Goal: Task Accomplishment & Management: Manage account settings

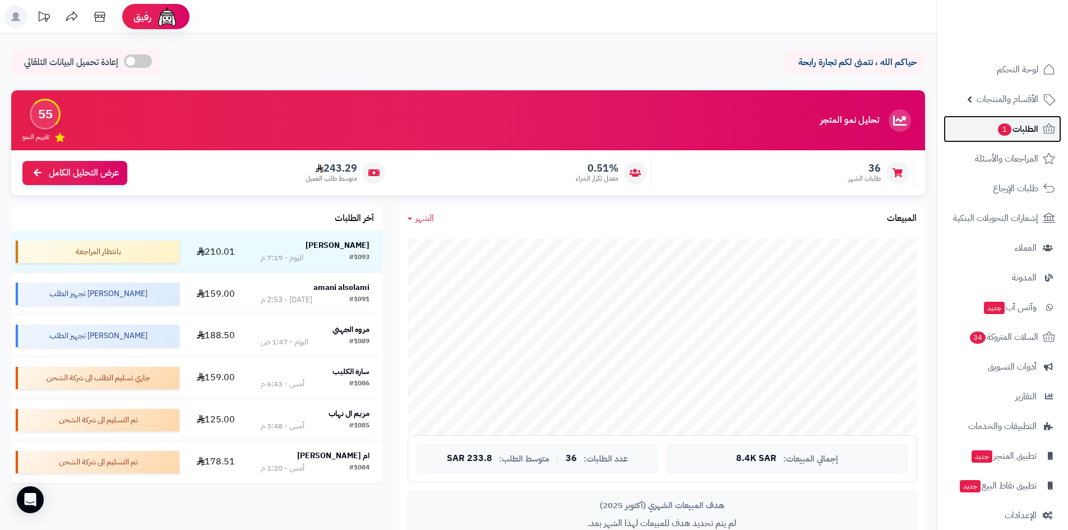
click at [969, 131] on link "الطلبات 1" at bounding box center [1003, 129] width 118 height 27
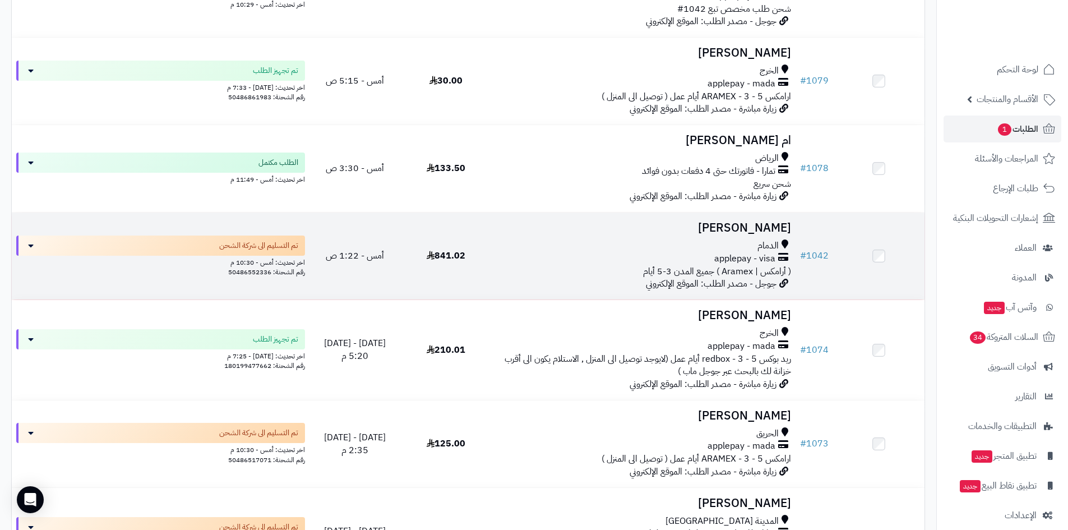
scroll to position [841, 0]
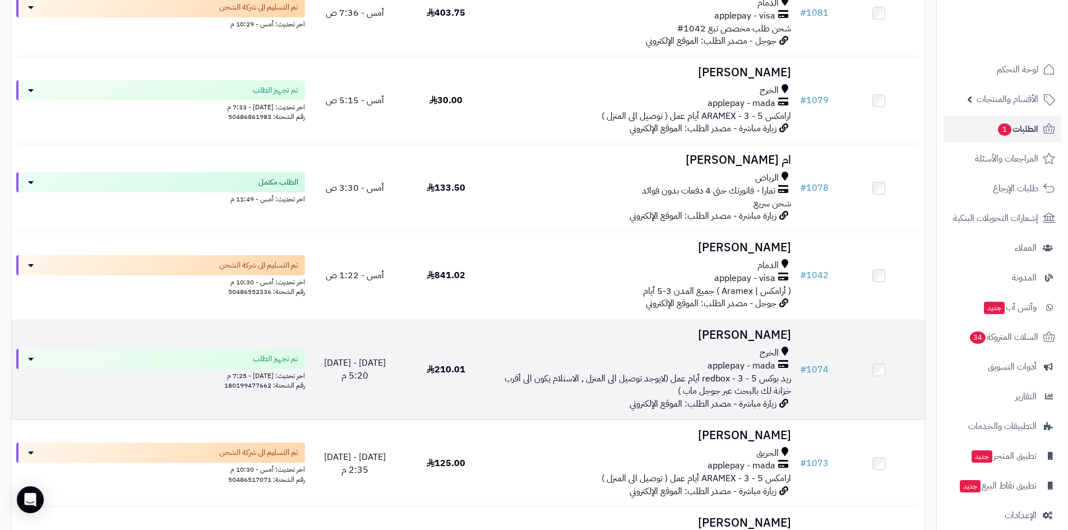
click at [717, 336] on h3 "[PERSON_NAME]" at bounding box center [643, 335] width 295 height 13
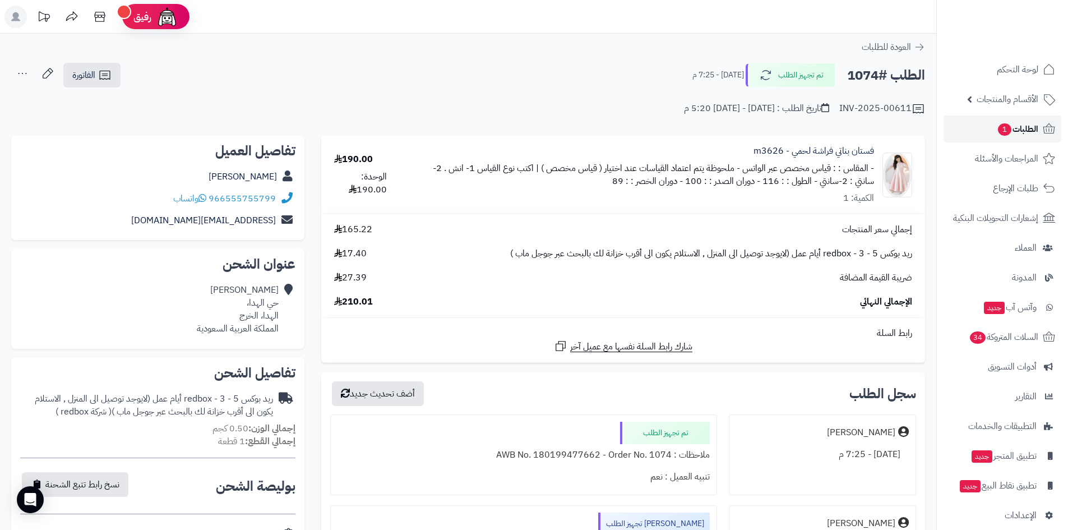
click at [991, 128] on link "الطلبات 1" at bounding box center [1003, 129] width 118 height 27
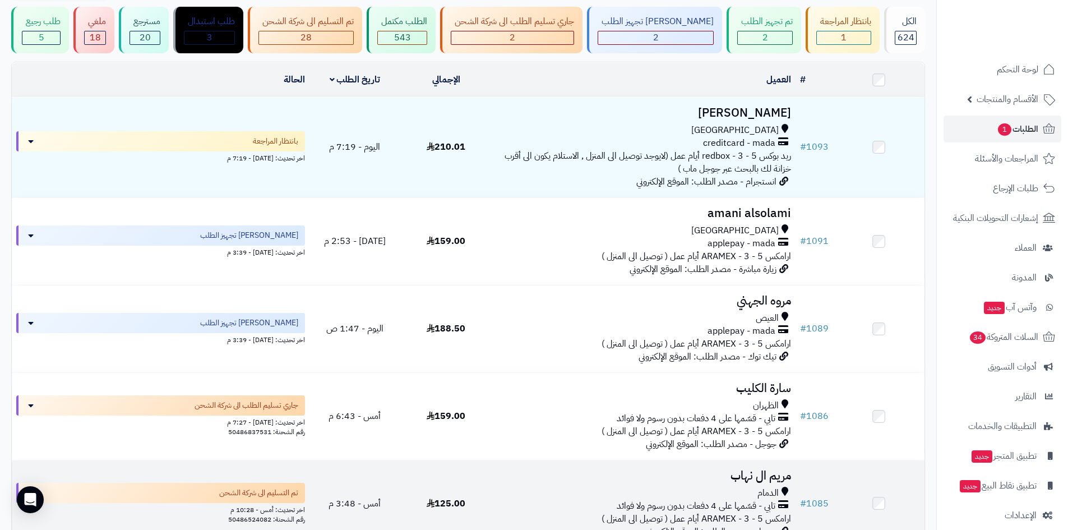
scroll to position [56, 0]
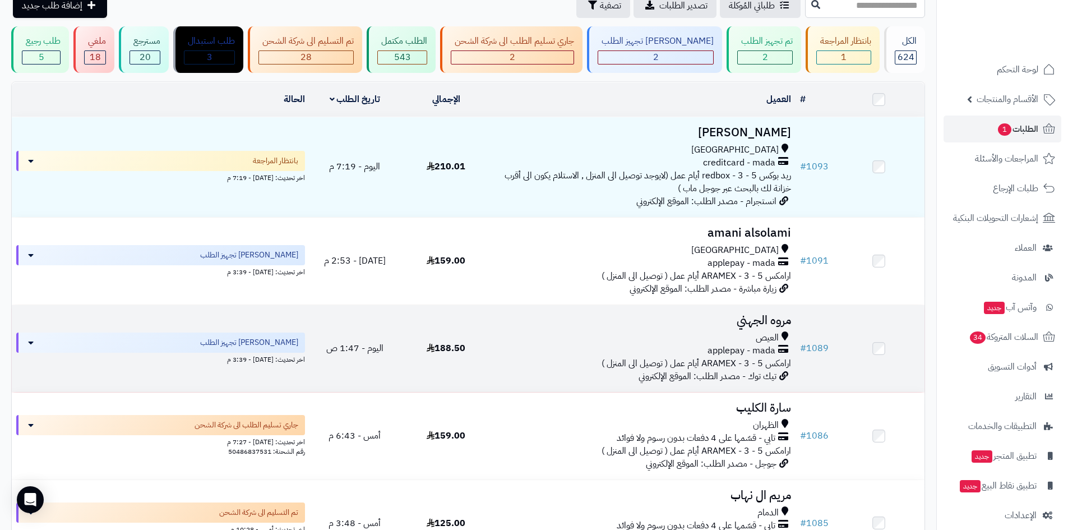
click at [717, 325] on h3 "مروه الجهني" at bounding box center [643, 320] width 295 height 13
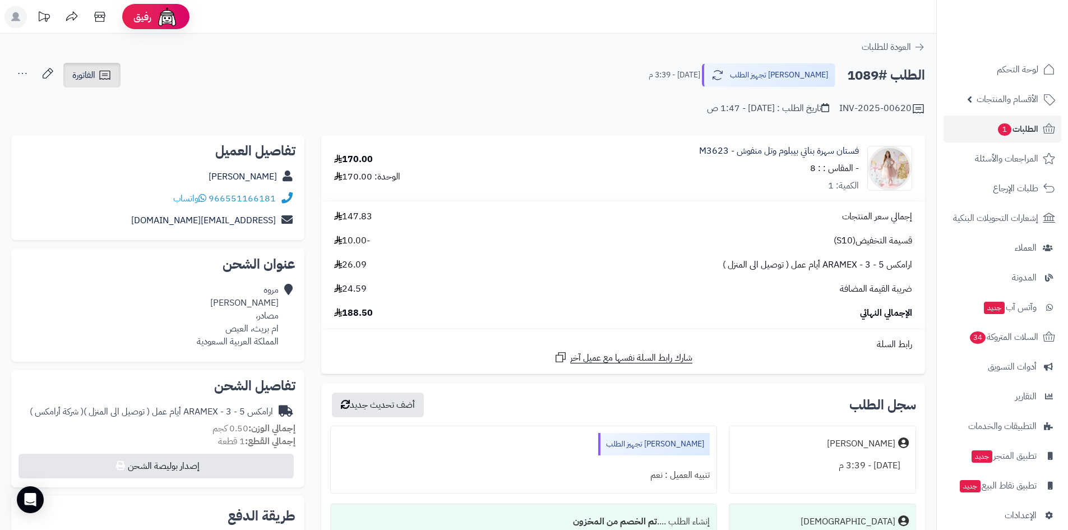
click at [109, 80] on icon at bounding box center [104, 74] width 13 height 13
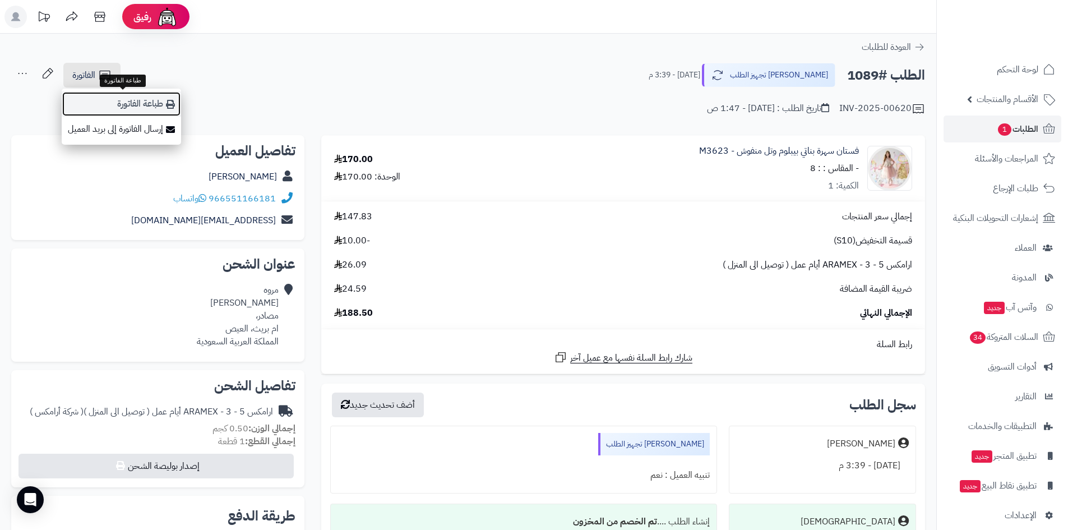
click at [131, 98] on link "طباعة الفاتورة" at bounding box center [121, 103] width 119 height 25
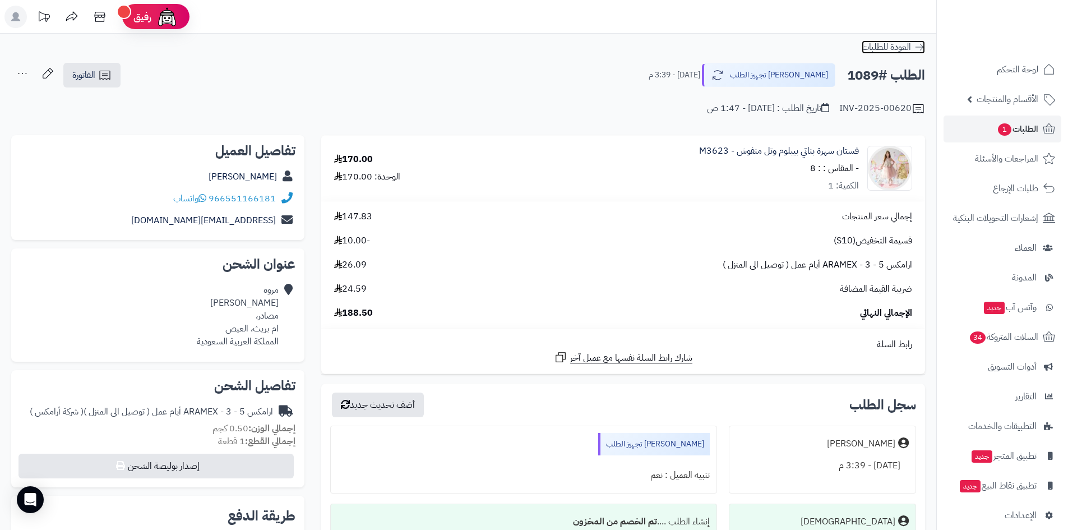
click at [917, 46] on icon at bounding box center [919, 47] width 11 height 11
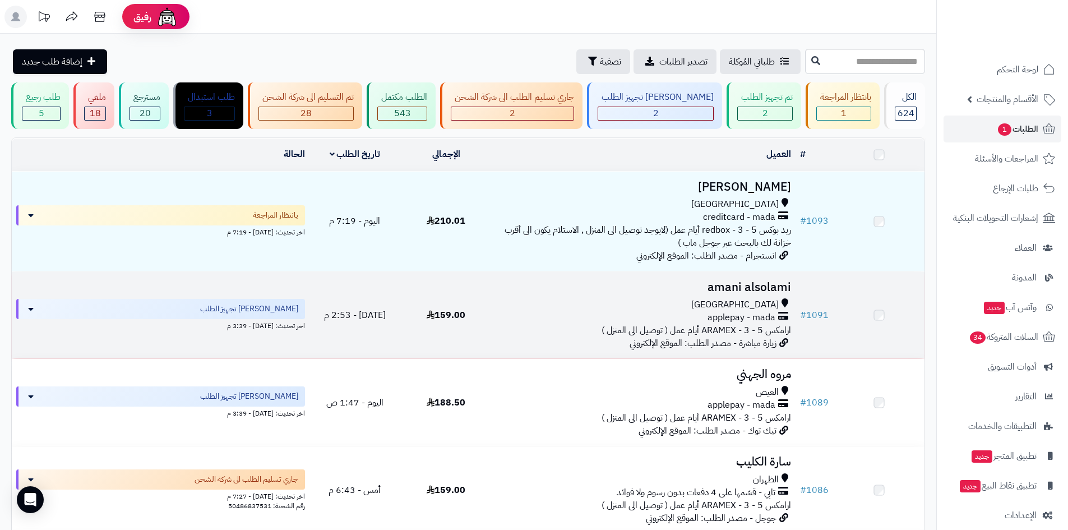
click at [735, 283] on h3 "amani alsolami" at bounding box center [643, 287] width 295 height 13
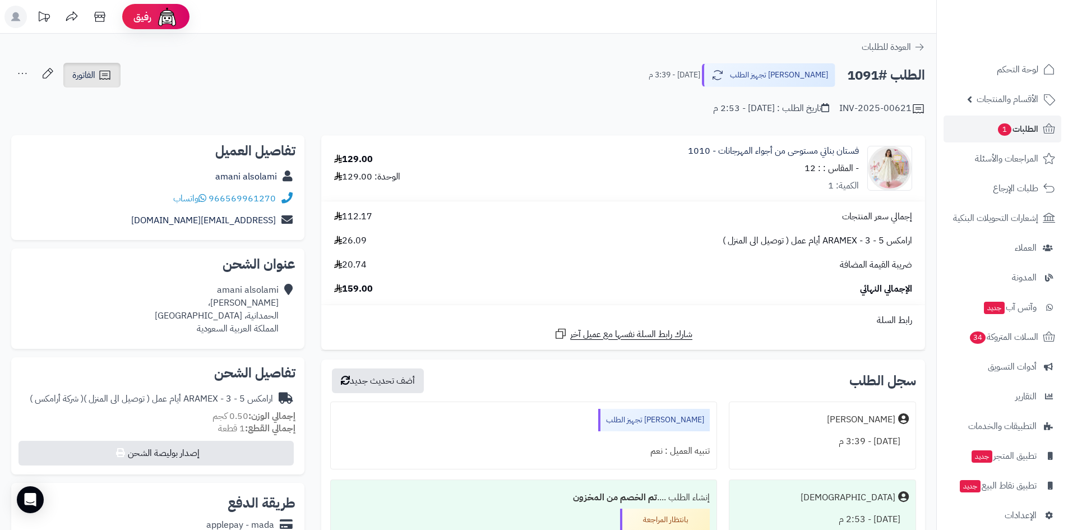
click at [105, 80] on icon at bounding box center [104, 74] width 13 height 13
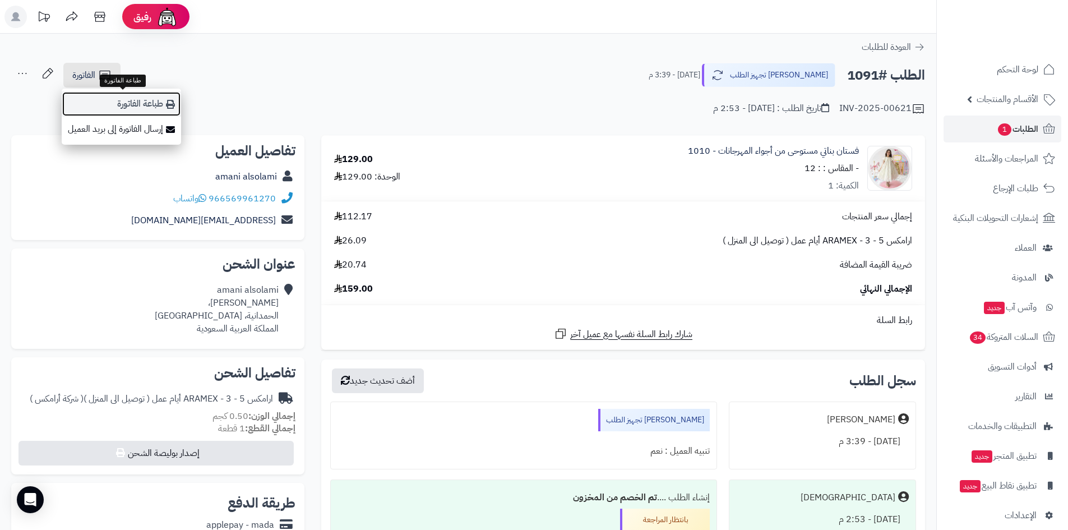
click at [133, 102] on link "طباعة الفاتورة" at bounding box center [121, 103] width 119 height 25
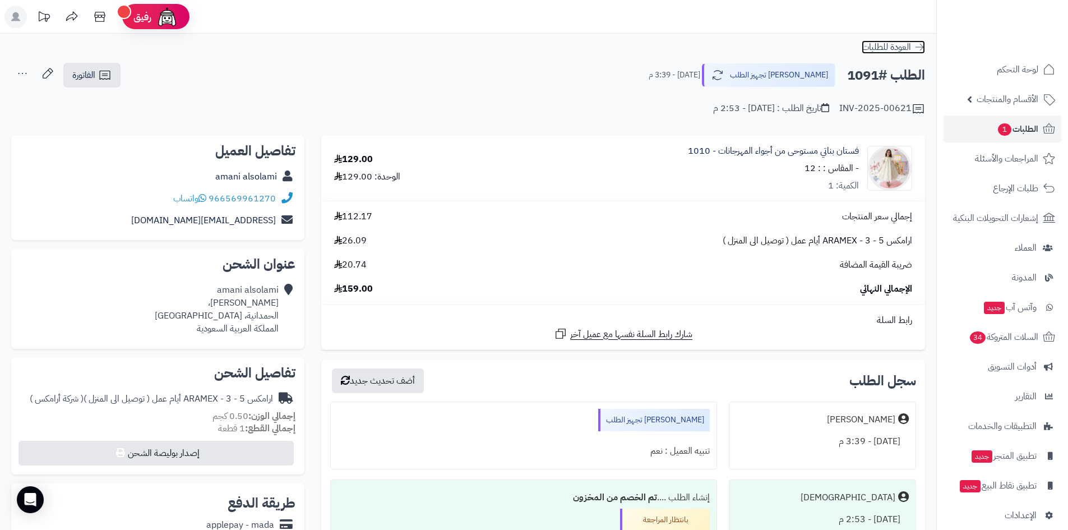
click at [918, 48] on icon at bounding box center [919, 47] width 11 height 11
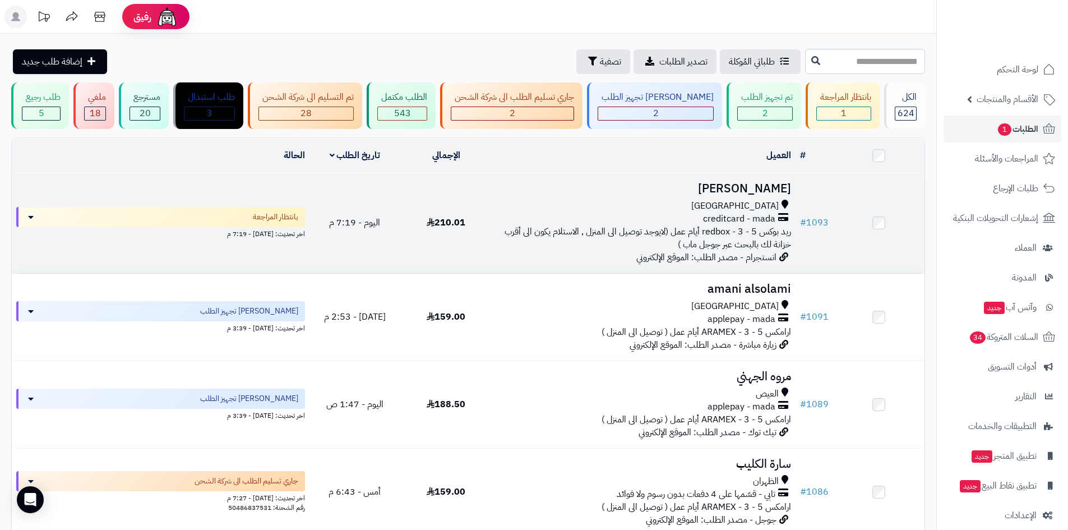
click at [741, 184] on h3 "[PERSON_NAME]" at bounding box center [643, 188] width 295 height 13
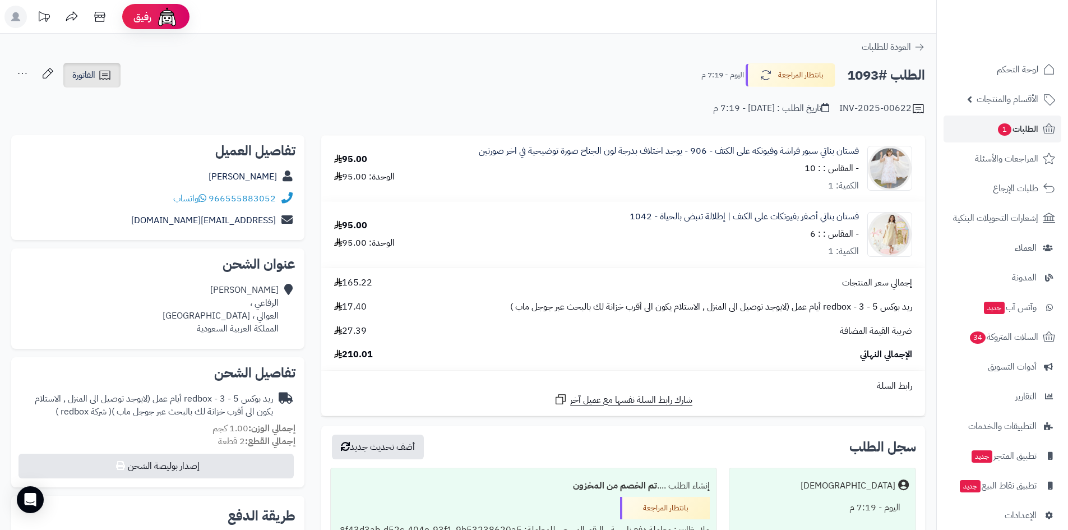
click at [86, 77] on span "الفاتورة" at bounding box center [83, 74] width 23 height 13
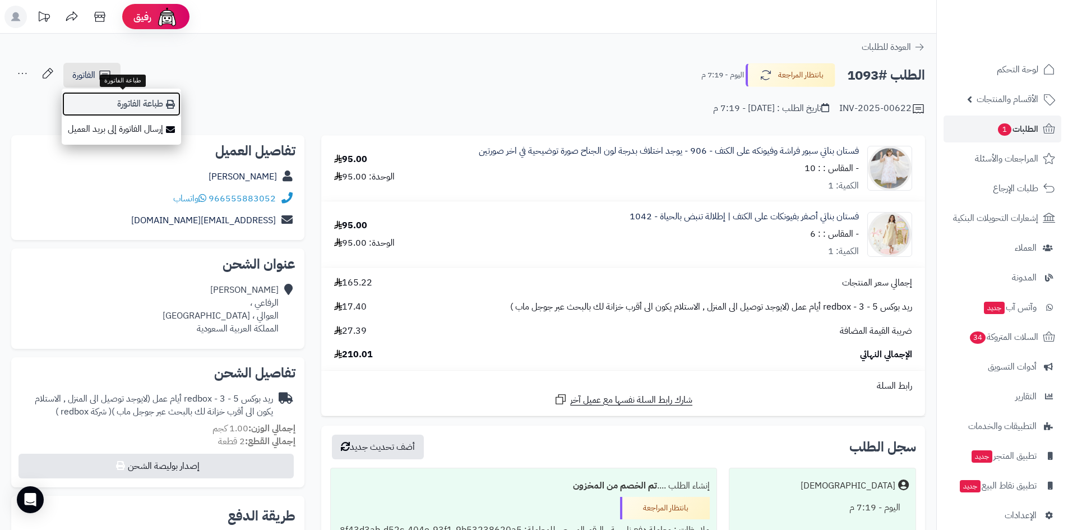
click at [125, 96] on link "طباعة الفاتورة" at bounding box center [121, 103] width 119 height 25
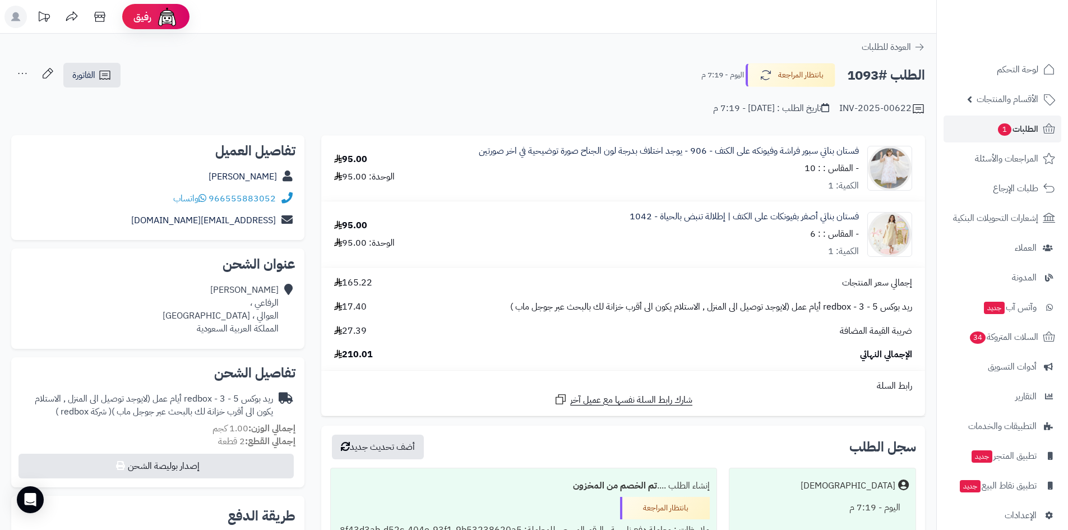
click at [620, 65] on div "الطلب #1093 بانتظار المراجعة اليوم - 7:19 م الفاتورة طباعة الفاتورة إرسال الفات…" at bounding box center [468, 75] width 914 height 26
click at [990, 125] on link "الطلبات 1" at bounding box center [1003, 129] width 118 height 27
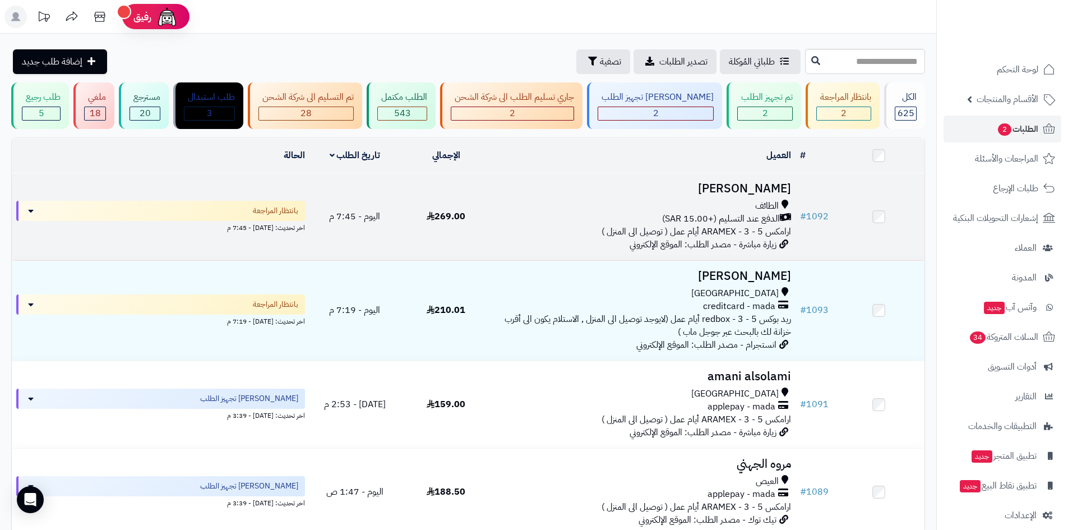
click at [720, 187] on h3 "ياسمين النفيعي" at bounding box center [643, 188] width 295 height 13
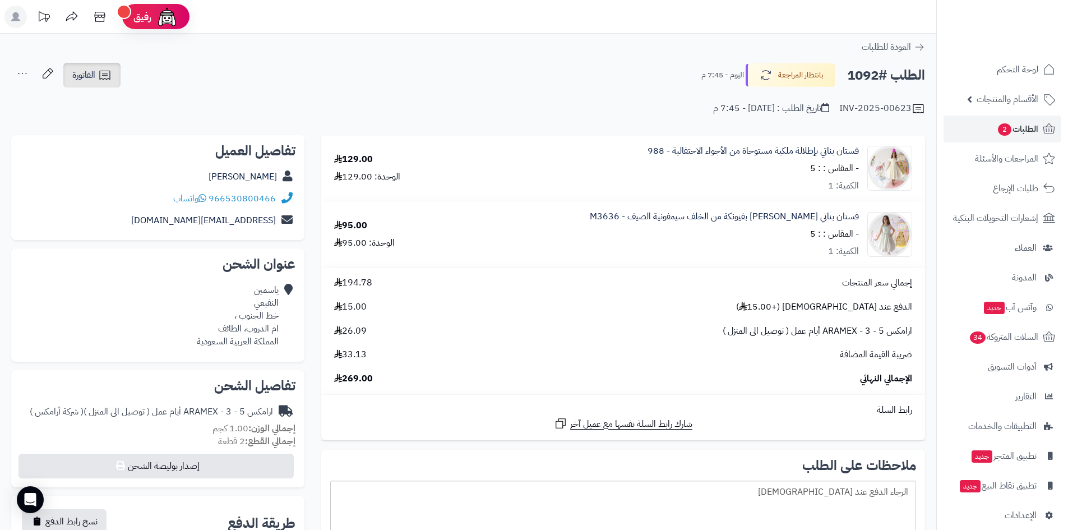
click at [105, 81] on icon at bounding box center [104, 74] width 13 height 13
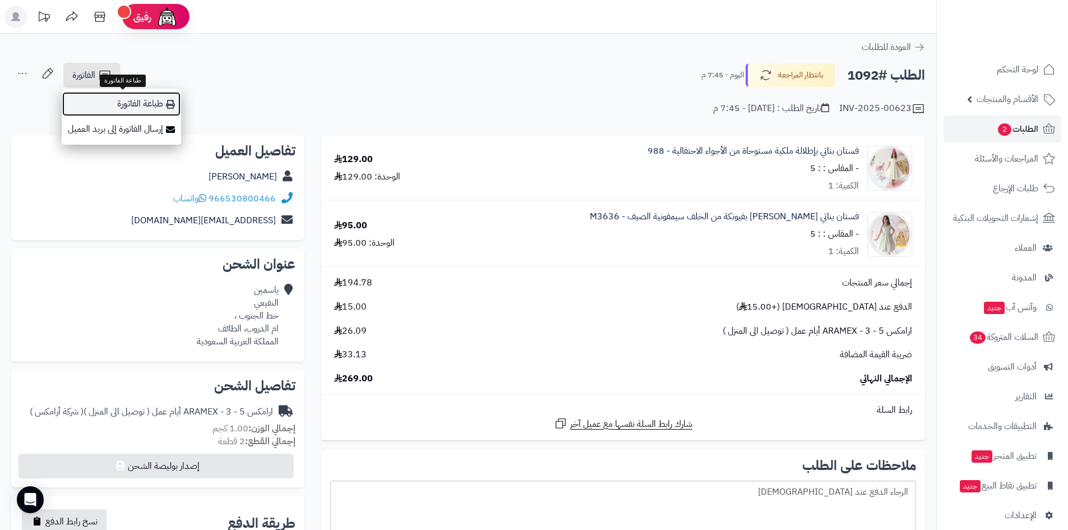
click at [118, 105] on link "طباعة الفاتورة" at bounding box center [121, 103] width 119 height 25
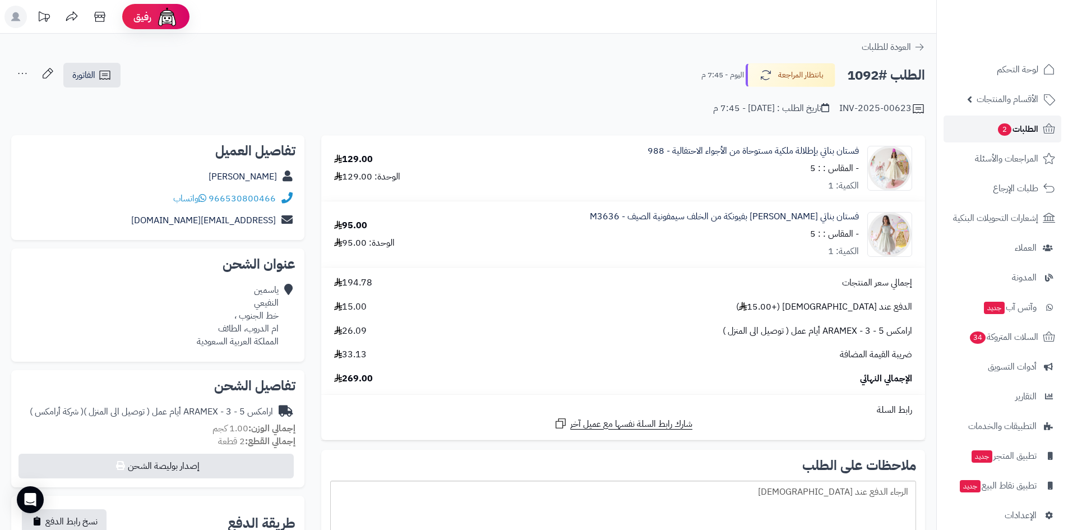
click at [993, 125] on link "الطلبات 2" at bounding box center [1003, 129] width 118 height 27
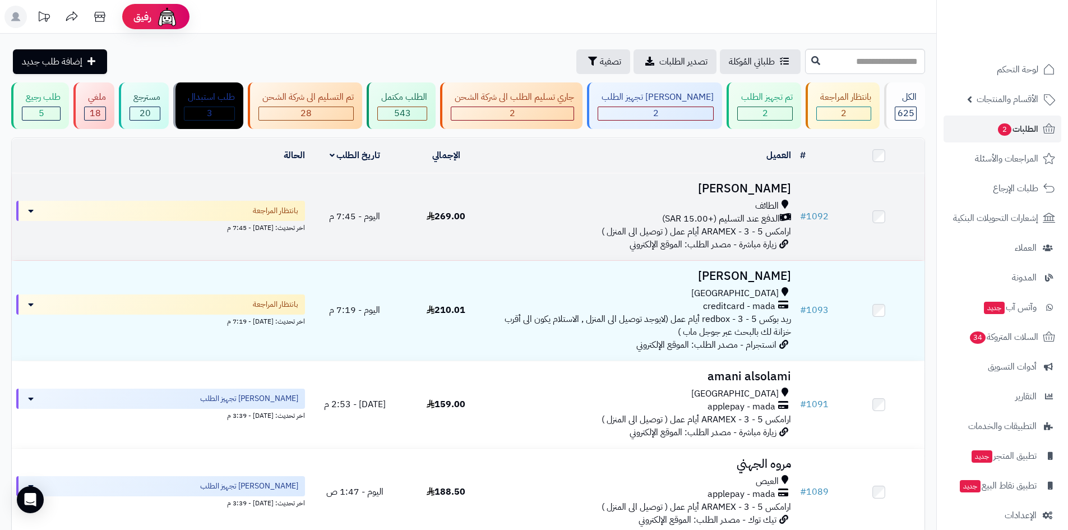
click at [486, 208] on td "269.00" at bounding box center [445, 216] width 91 height 87
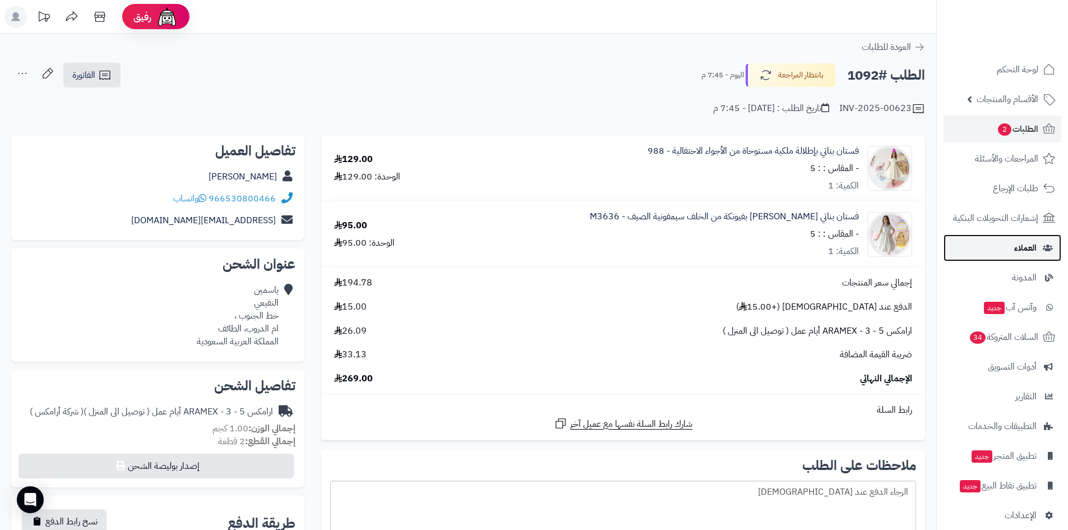
click at [975, 251] on link "العملاء" at bounding box center [1003, 247] width 118 height 27
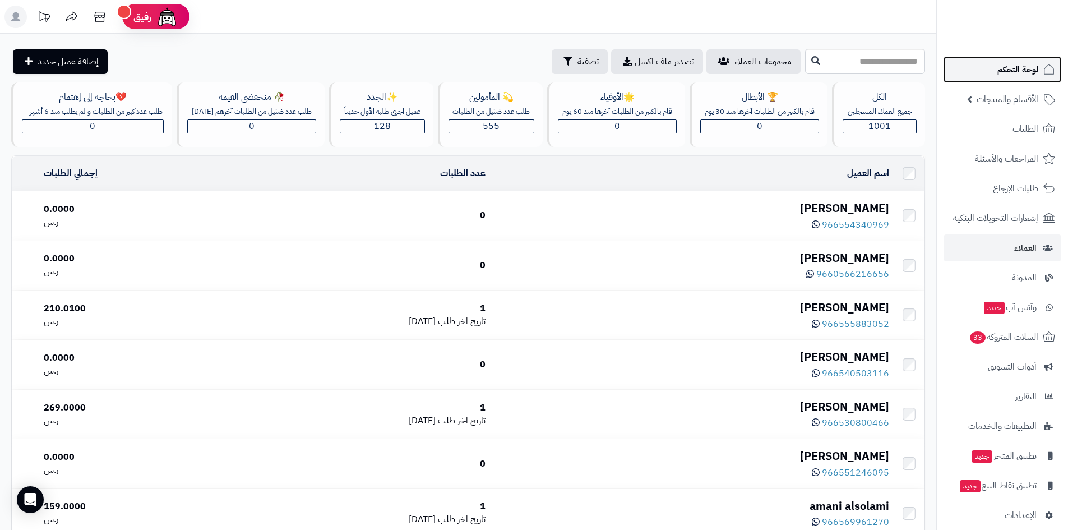
click at [994, 64] on link "لوحة التحكم" at bounding box center [1003, 69] width 118 height 27
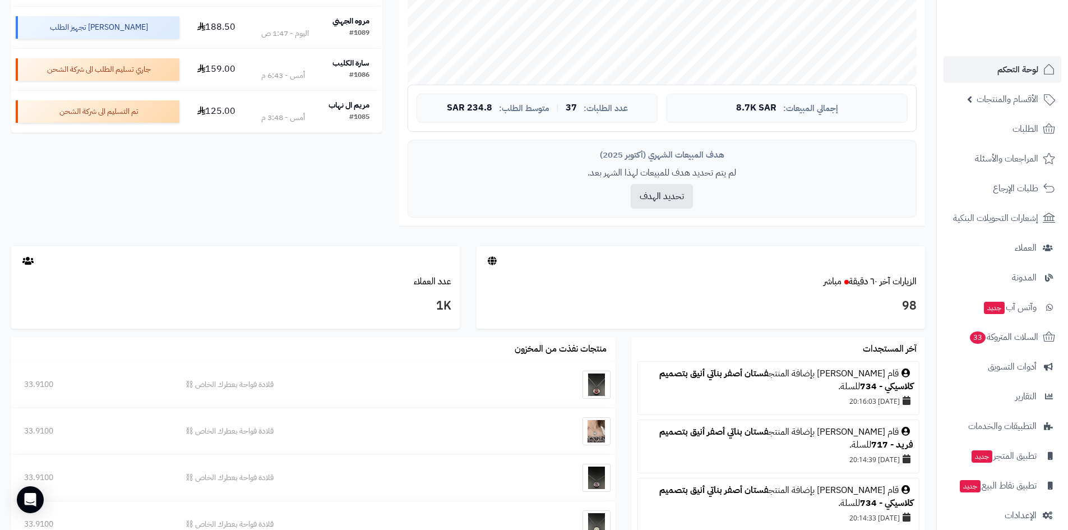
scroll to position [329, 0]
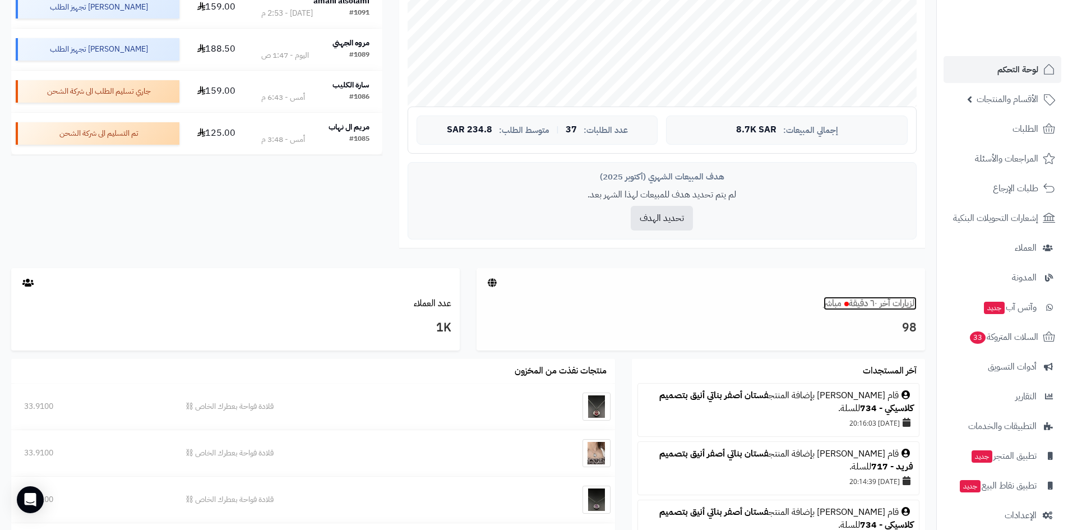
click at [861, 300] on link "الزيارات آخر ٦٠ دقيقة مباشر" at bounding box center [870, 303] width 93 height 13
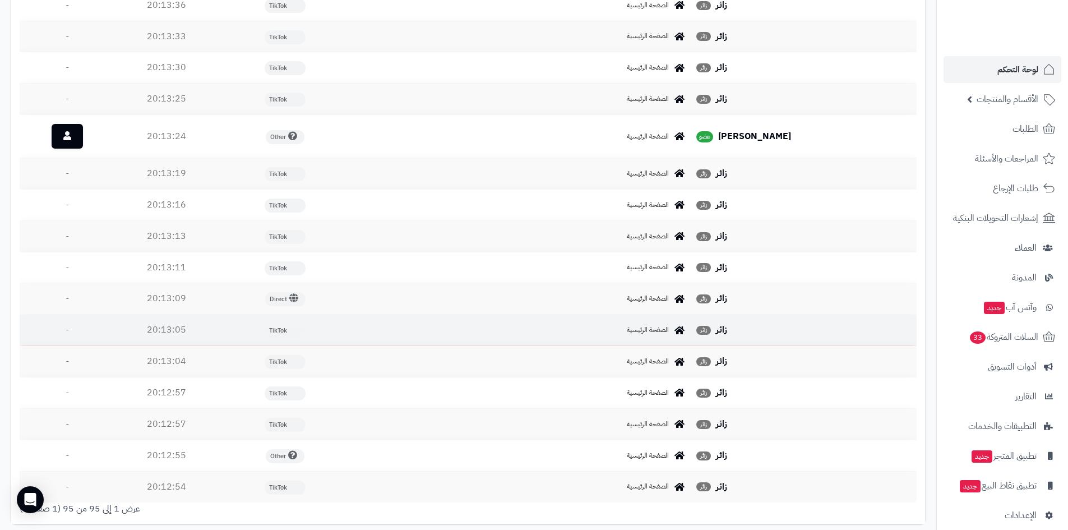
scroll to position [3030, 0]
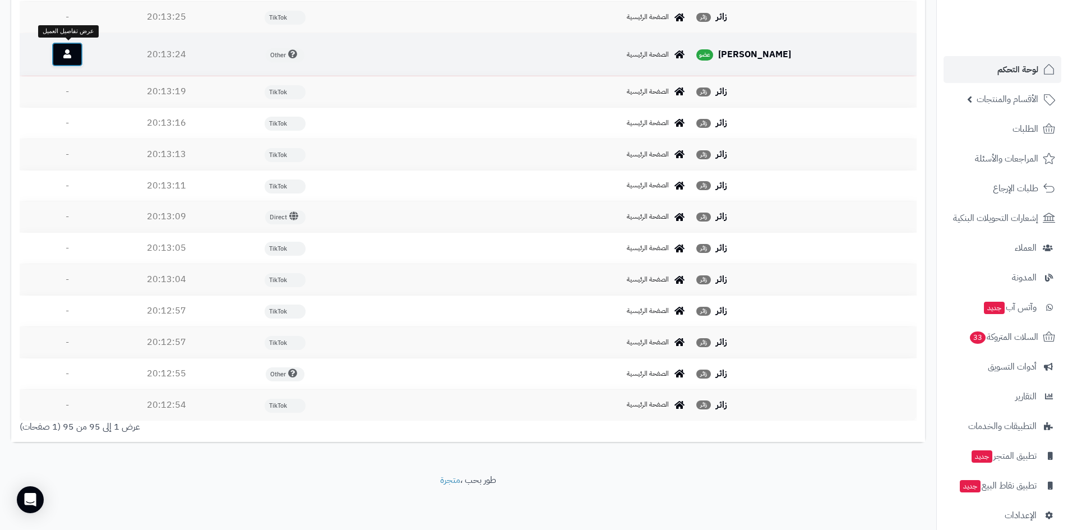
click at [66, 54] on icon at bounding box center [67, 53] width 8 height 9
